Goal: Task Accomplishment & Management: Use online tool/utility

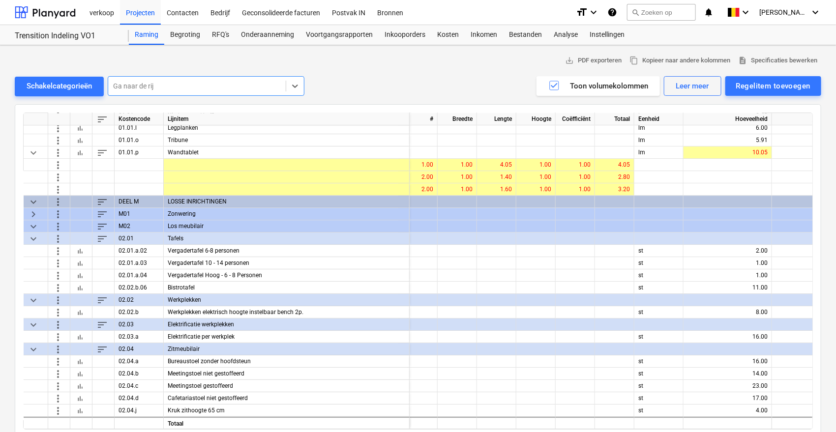
scroll to position [1442, 0]
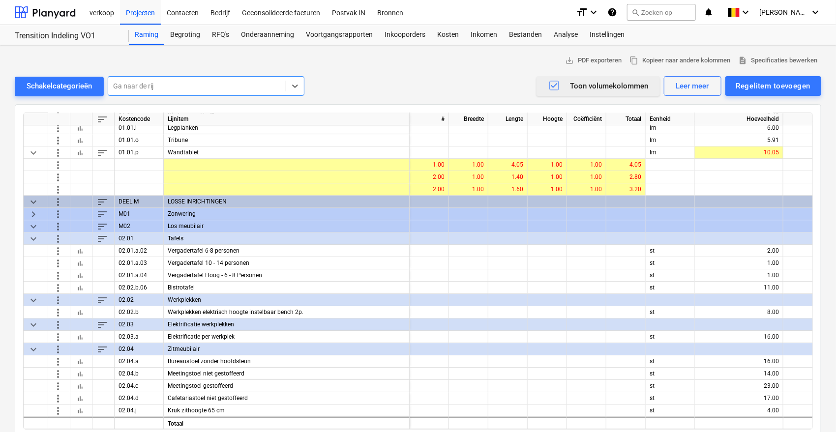
click at [551, 88] on icon "button" at bounding box center [554, 86] width 12 height 12
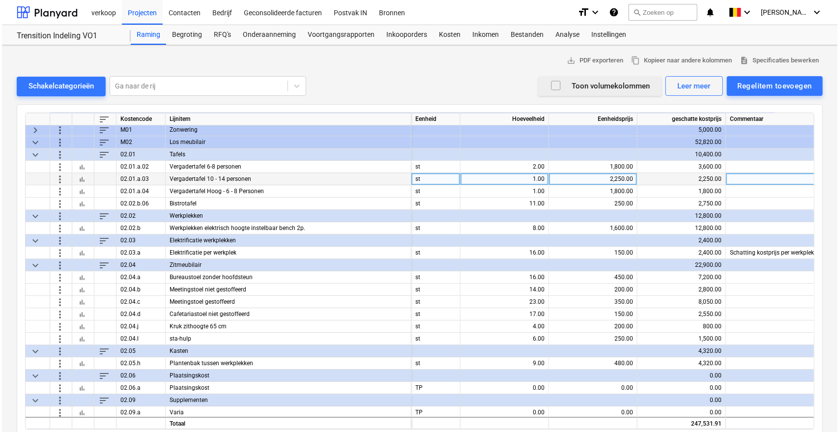
scroll to position [1526, 0]
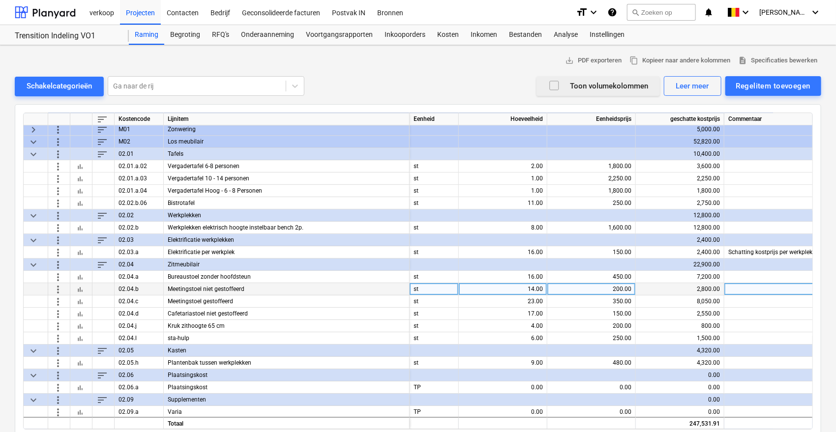
click at [520, 291] on div "14.00" at bounding box center [503, 289] width 80 height 12
type input "28"
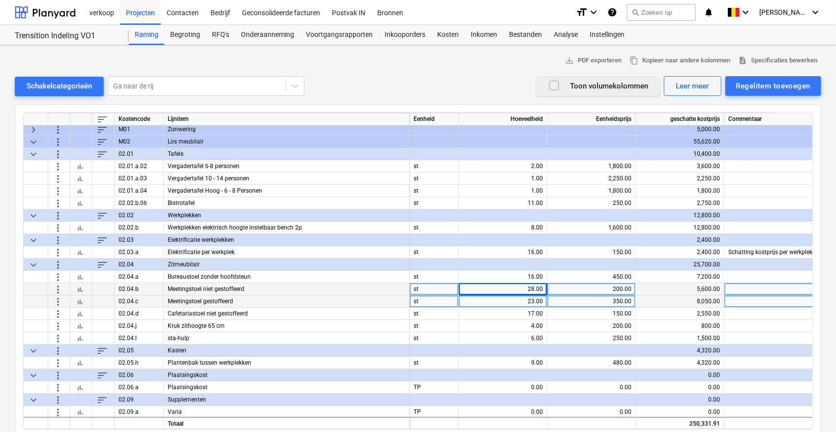
click at [524, 304] on div "23.00" at bounding box center [503, 301] width 80 height 12
type input "28"
click at [522, 304] on div "28.00" at bounding box center [503, 301] width 80 height 12
type input "24"
click at [496, 290] on div "28.00" at bounding box center [503, 289] width 80 height 12
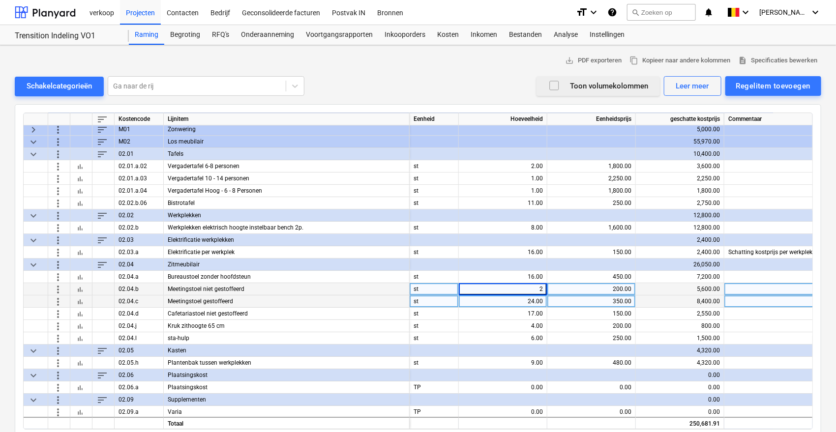
type input "20"
click at [788, 78] on button "Regelitem toevoegen" at bounding box center [773, 86] width 96 height 20
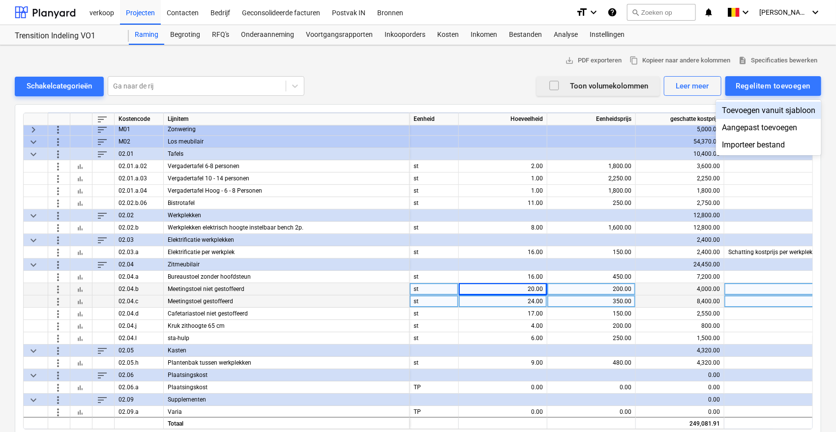
click at [762, 107] on div "Toevoegen vanuit sjabloon" at bounding box center [768, 110] width 105 height 17
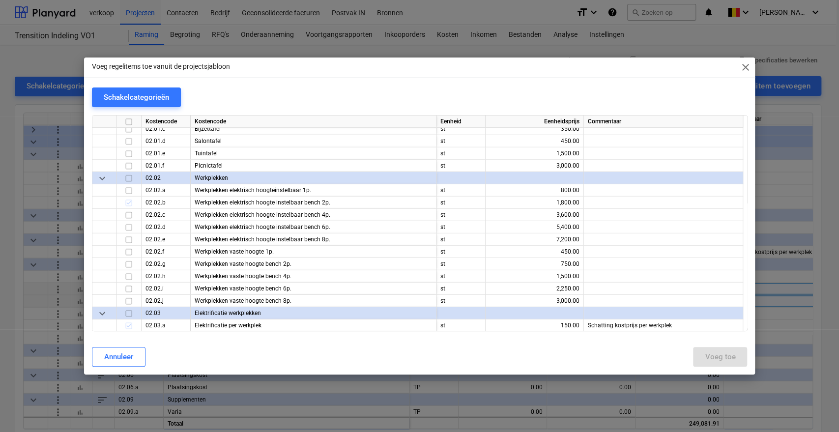
scroll to position [1912, 0]
click at [113, 98] on div "Schakelcategorieën" at bounding box center [136, 97] width 65 height 13
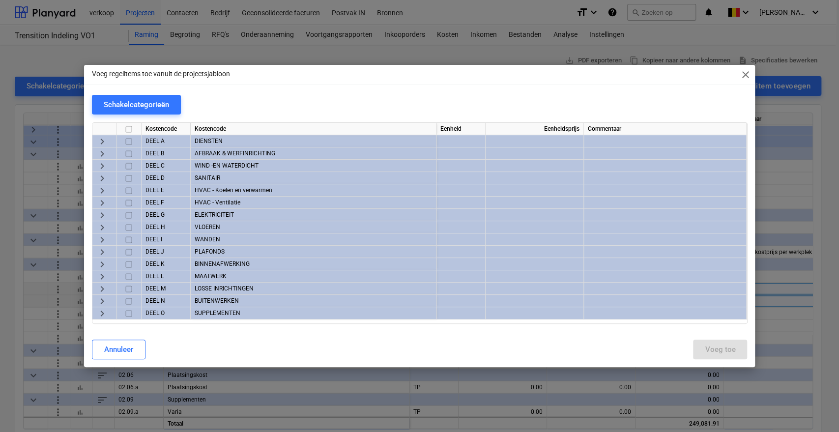
click at [98, 290] on span "keyboard_arrow_right" at bounding box center [102, 289] width 12 height 12
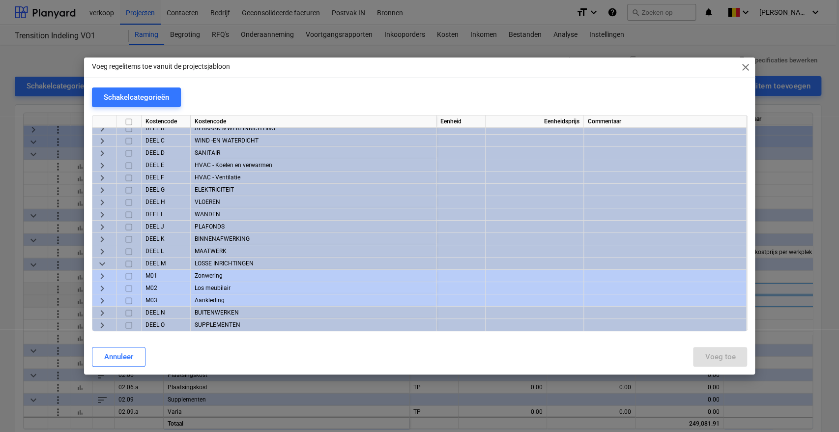
scroll to position [21, 0]
click at [97, 283] on span "keyboard_arrow_right" at bounding box center [102, 288] width 12 height 12
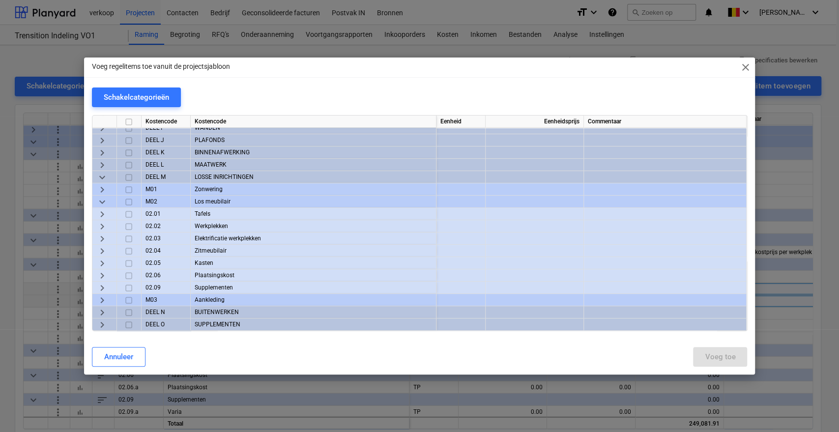
scroll to position [107, 0]
click at [98, 245] on span "keyboard_arrow_right" at bounding box center [102, 251] width 12 height 12
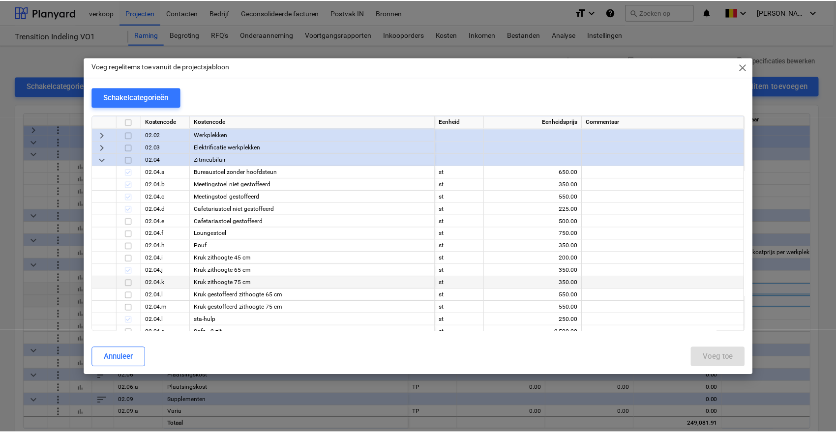
scroll to position [197, 0]
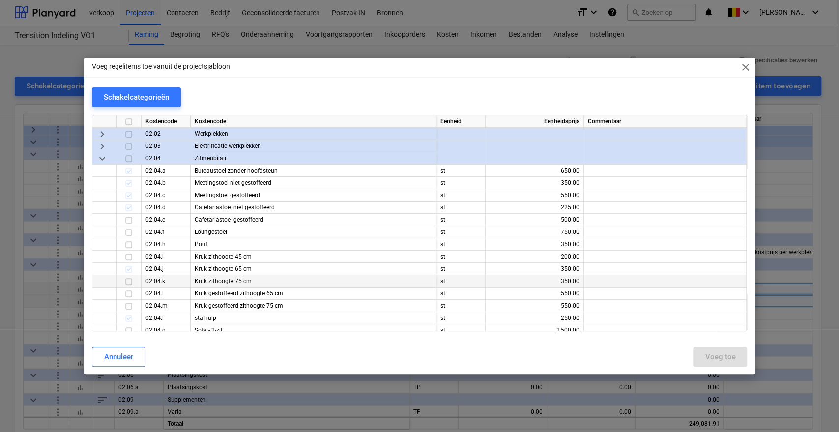
click at [129, 279] on input "checkbox" at bounding box center [129, 282] width 12 height 12
click at [749, 354] on div "Annuleer Voeg toe" at bounding box center [420, 357] width 668 height 28
click at [728, 355] on div "Voeg toe" at bounding box center [720, 357] width 30 height 13
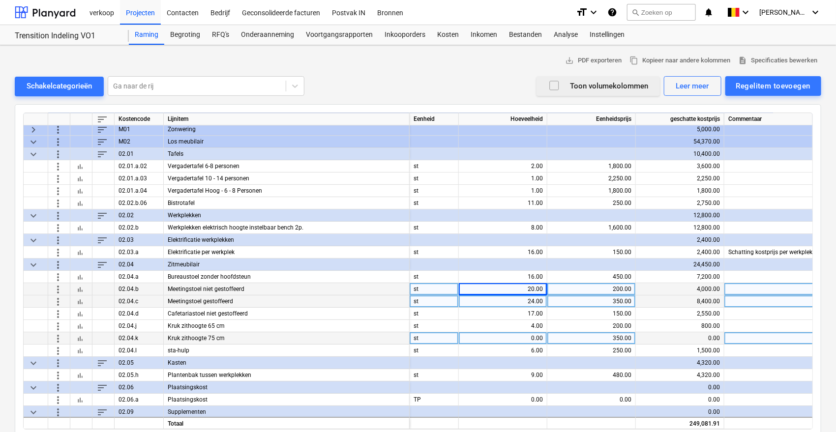
click at [521, 338] on div "0.00" at bounding box center [503, 338] width 80 height 12
type input "4"
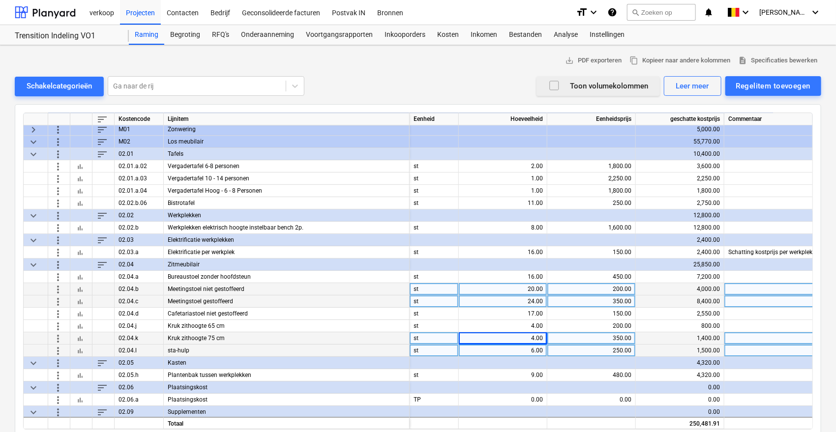
click at [505, 351] on div "6.00" at bounding box center [503, 351] width 80 height 12
type input "5"
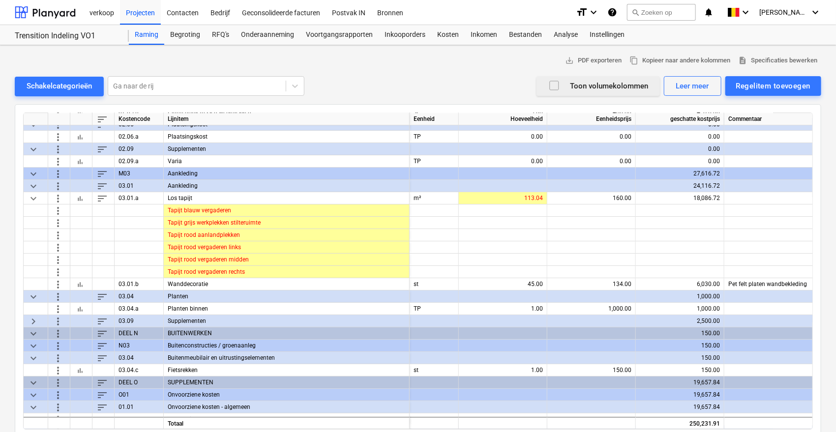
scroll to position [1790, 0]
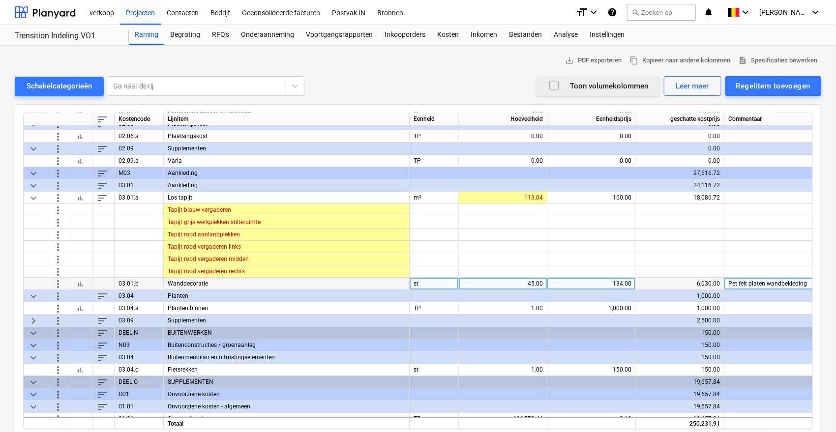
click at [516, 284] on div "45.00" at bounding box center [503, 284] width 80 height 12
type input "50"
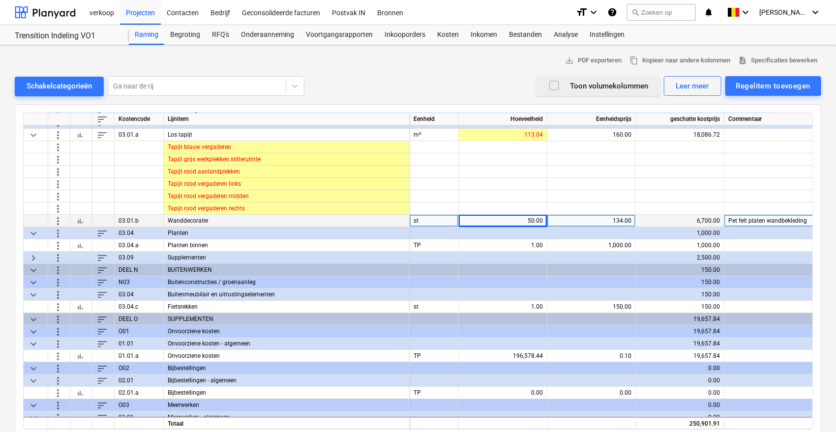
scroll to position [1874, 0]
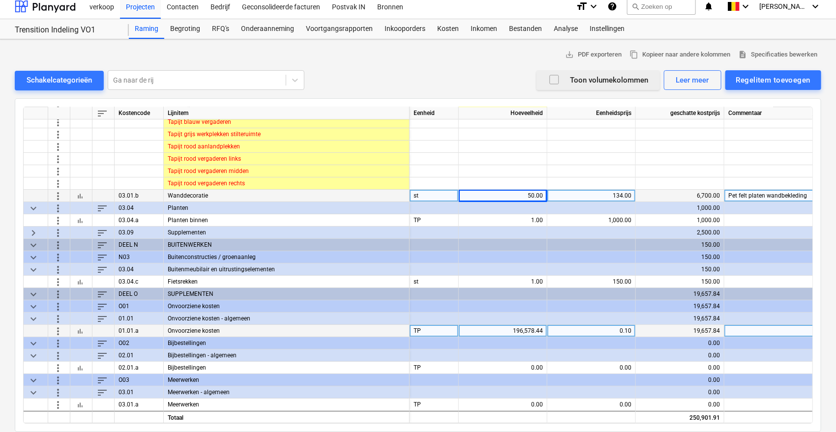
click at [506, 332] on div "196,578.44" at bounding box center [503, 331] width 80 height 12
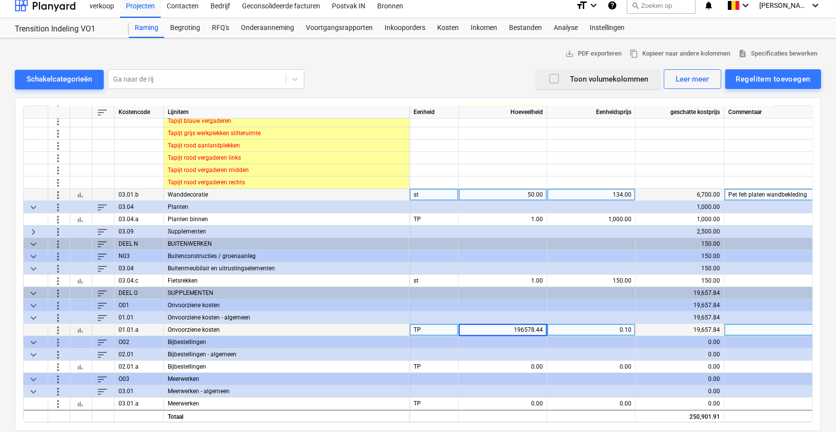
type input "0"
click at [506, 332] on div "0.00" at bounding box center [503, 330] width 80 height 12
type input "231244.07"
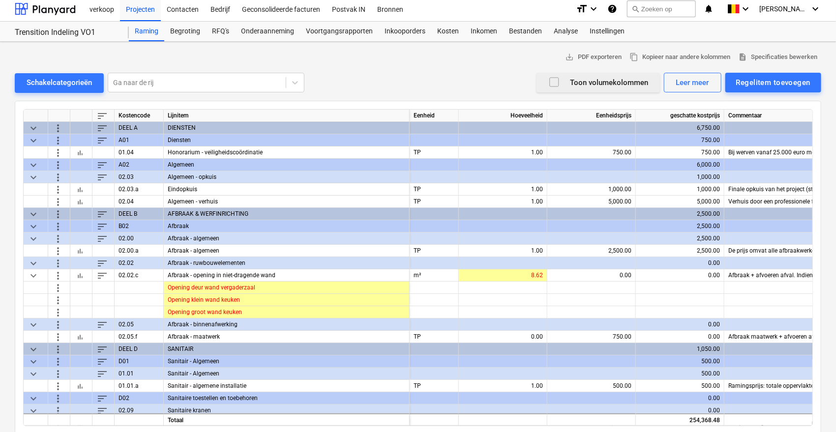
scroll to position [0, 0]
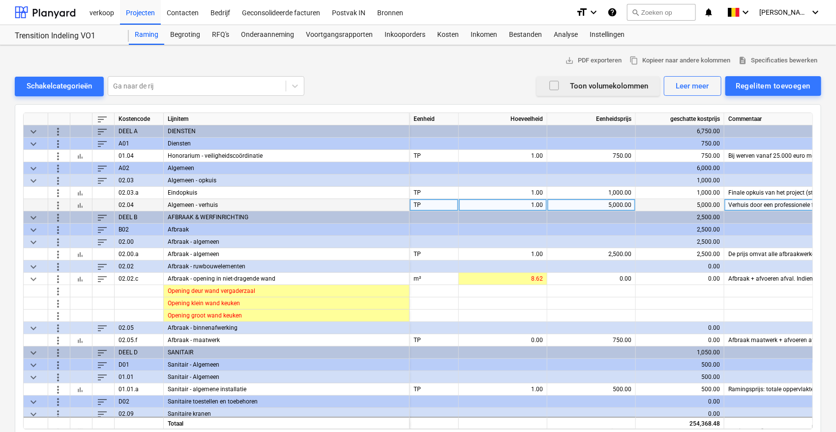
click at [55, 207] on span "more_vert" at bounding box center [58, 205] width 12 height 12
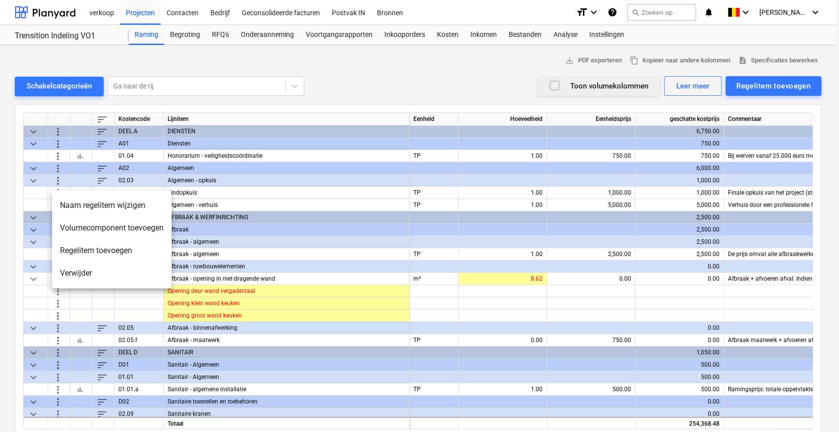
click at [78, 270] on li "Verwijder" at bounding box center [111, 273] width 119 height 23
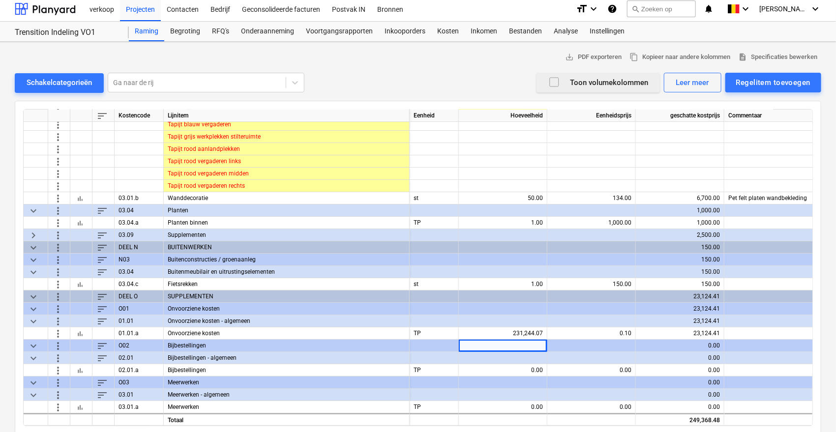
scroll to position [4, 0]
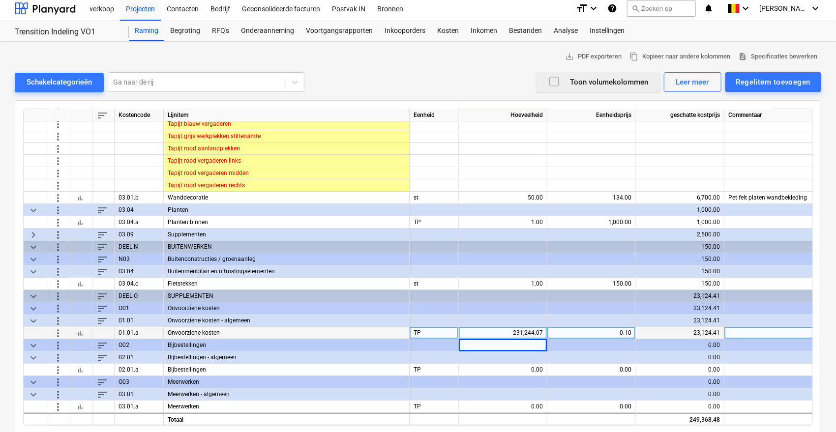
click at [512, 328] on div "231,244.07" at bounding box center [503, 333] width 80 height 12
type input "0"
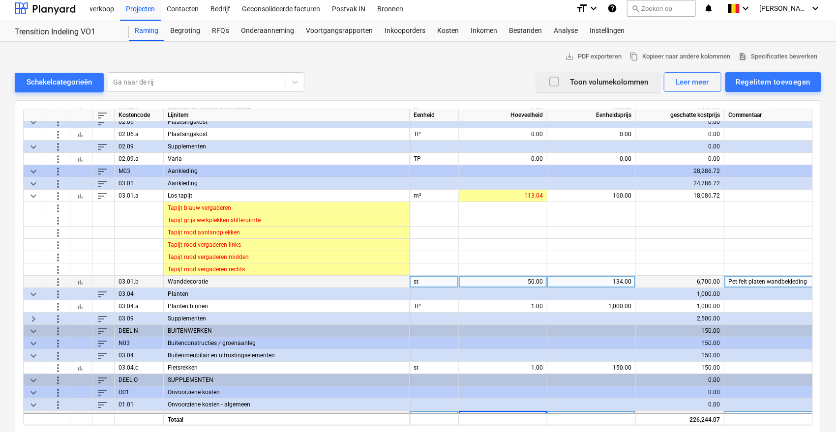
scroll to position [1774, 0]
click at [513, 277] on div "50.00" at bounding box center [503, 283] width 80 height 12
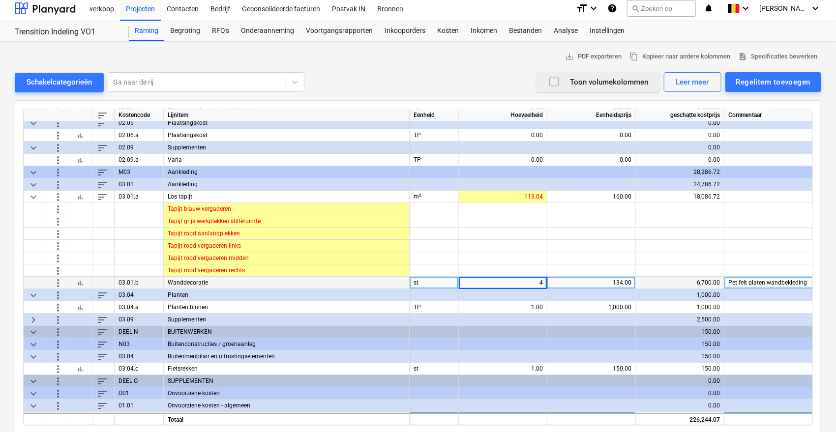
type input "48"
click at [513, 277] on div "48.00" at bounding box center [503, 283] width 80 height 12
type input "50"
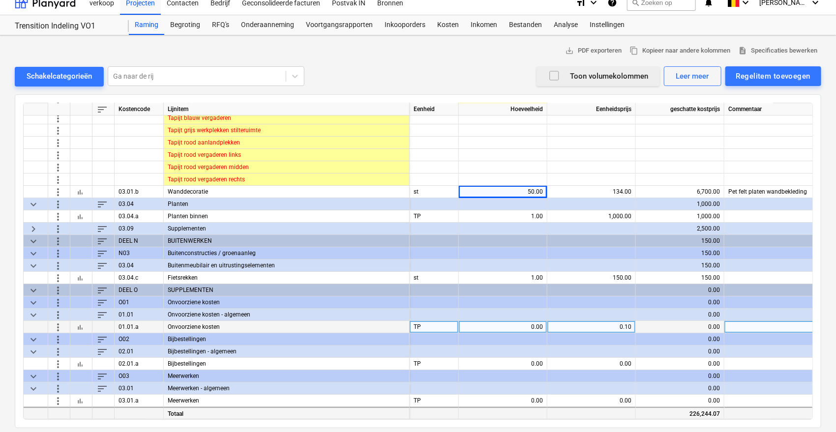
scroll to position [13, 0]
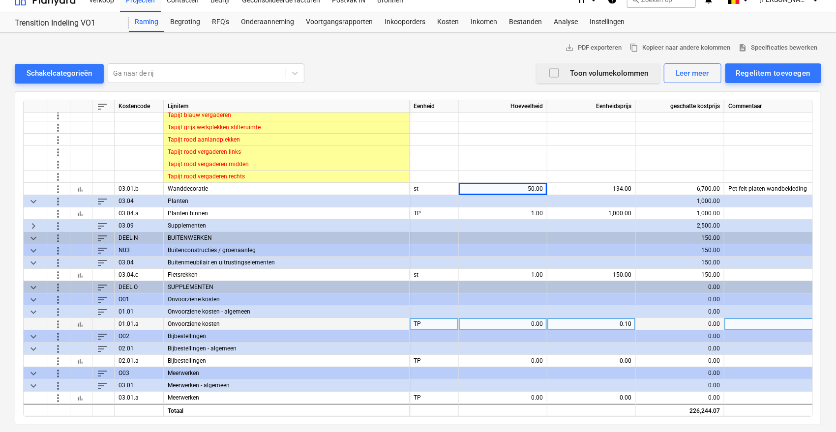
click at [512, 318] on div "0.00" at bounding box center [503, 324] width 80 height 12
type input "226244.07"
click at [683, 51] on span "content_copy Kopieer naar andere kolommen" at bounding box center [679, 47] width 101 height 11
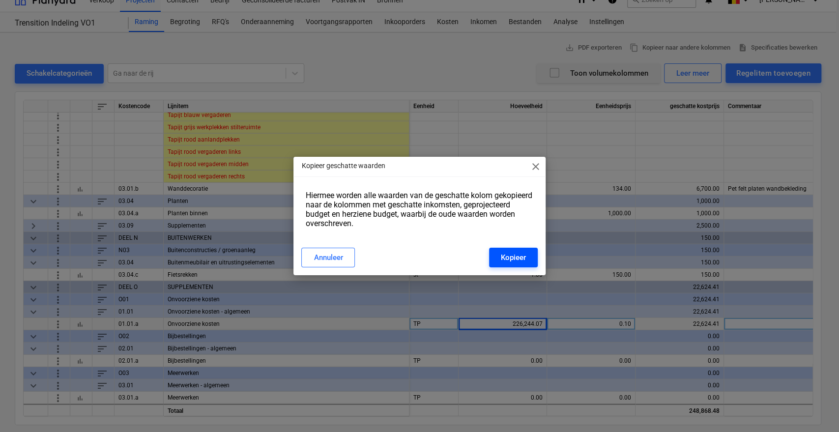
click at [515, 258] on div "Kopieer" at bounding box center [513, 257] width 25 height 13
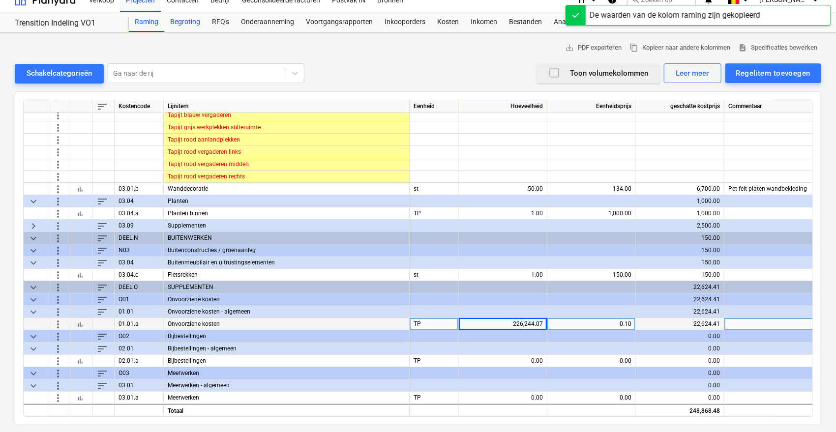
click at [176, 22] on div "Begroting" at bounding box center [185, 22] width 42 height 20
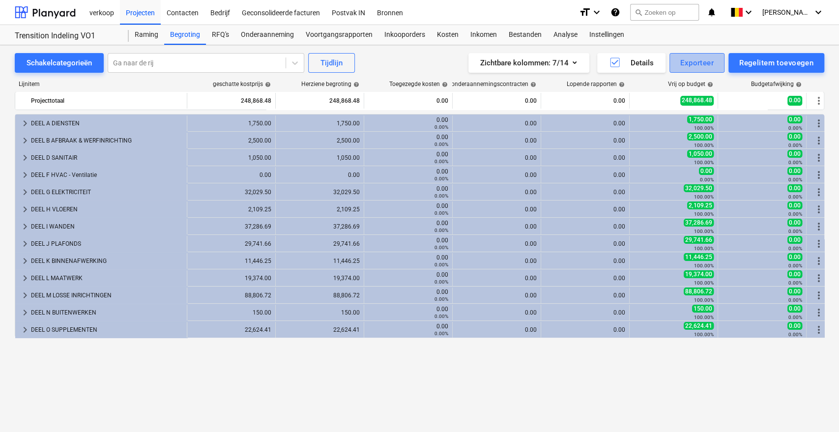
click at [678, 62] on button "Exporteer" at bounding box center [697, 63] width 55 height 20
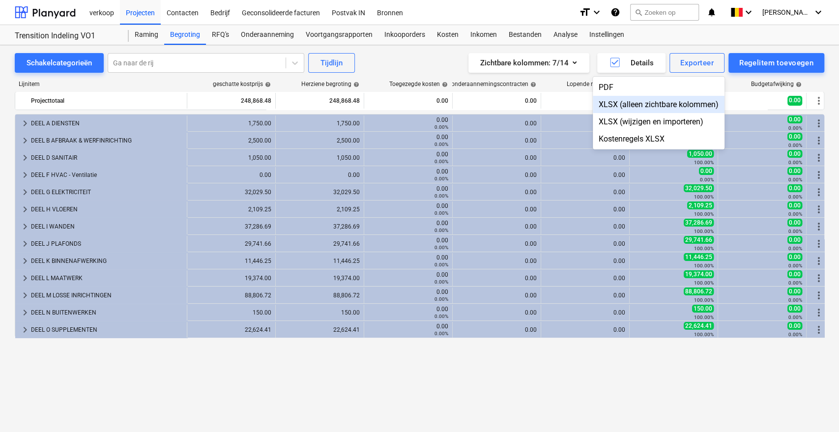
click at [637, 98] on div "XLSX (alleen zichtbare kolommen)" at bounding box center [659, 104] width 132 height 17
